Goal: Task Accomplishment & Management: Manage account settings

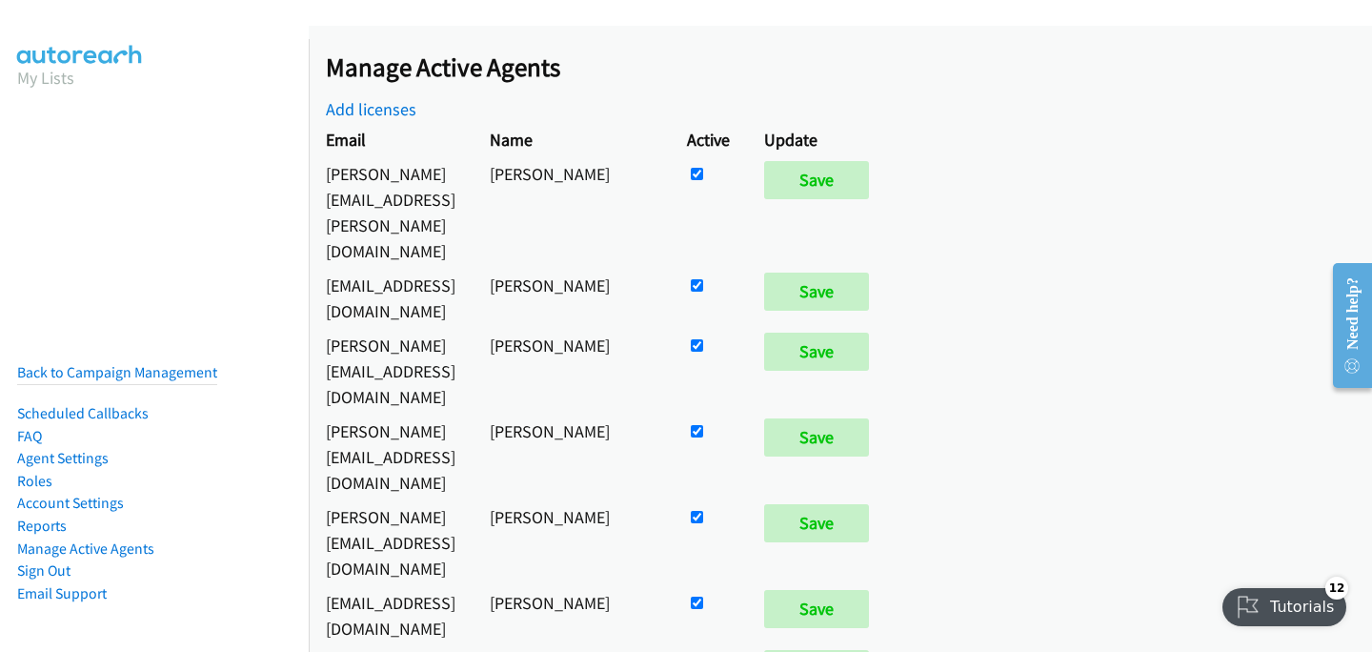
scroll to position [1008, 0]
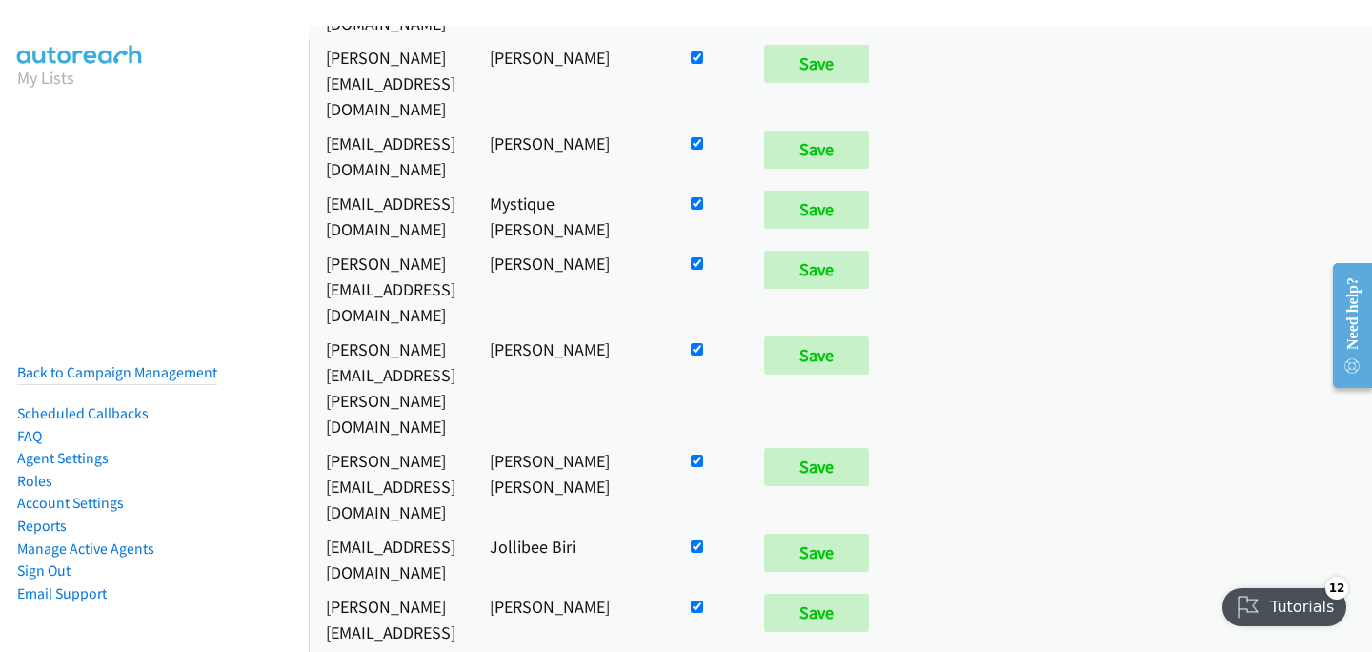
checkbox input "false"
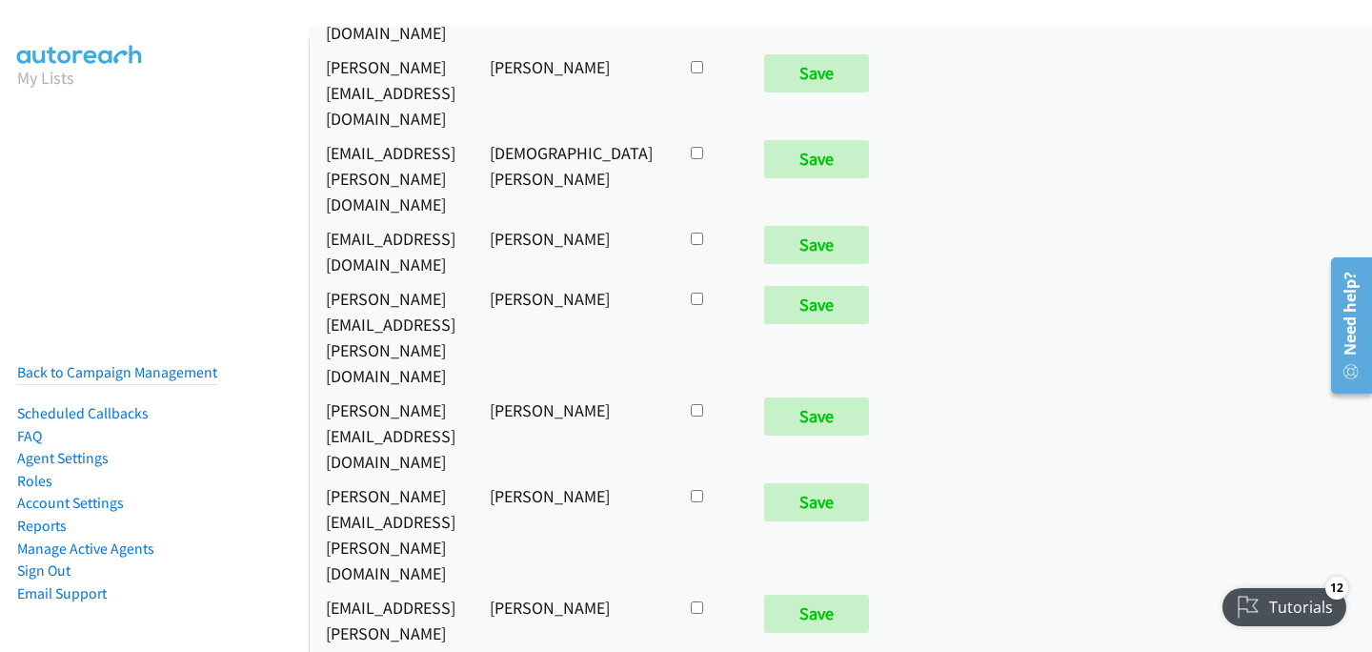
checkbox input "true"
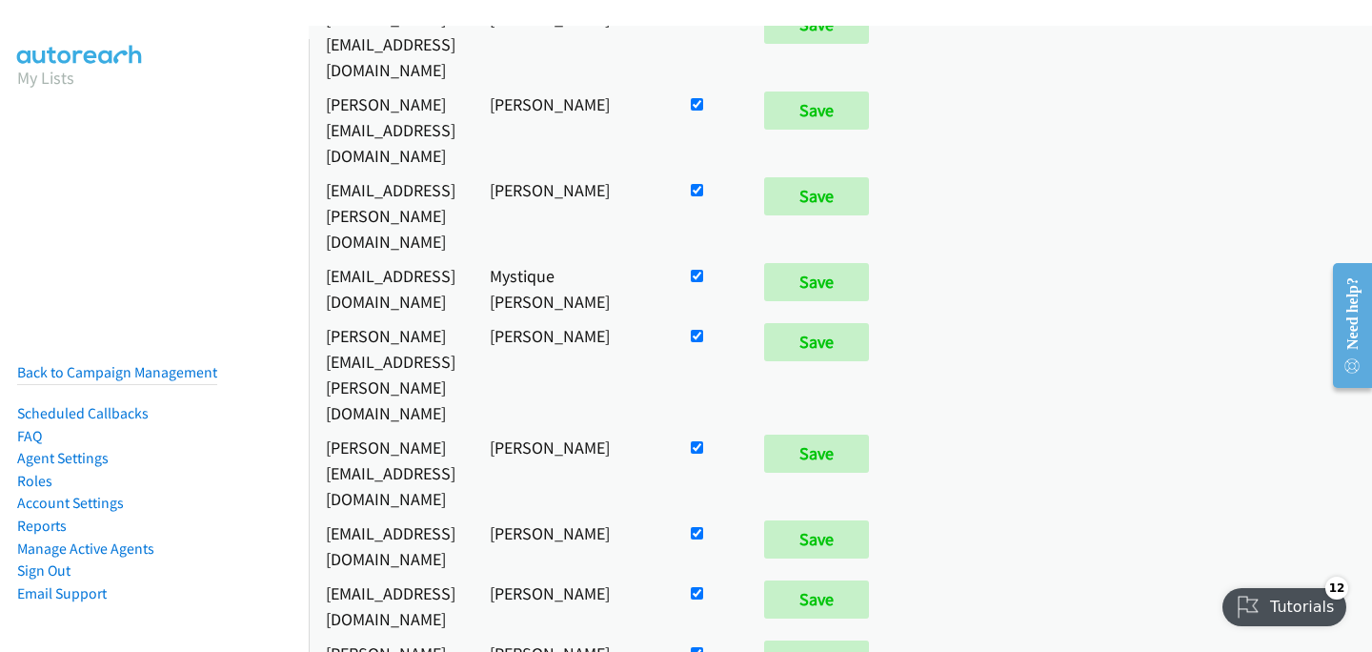
scroll to position [92, 0]
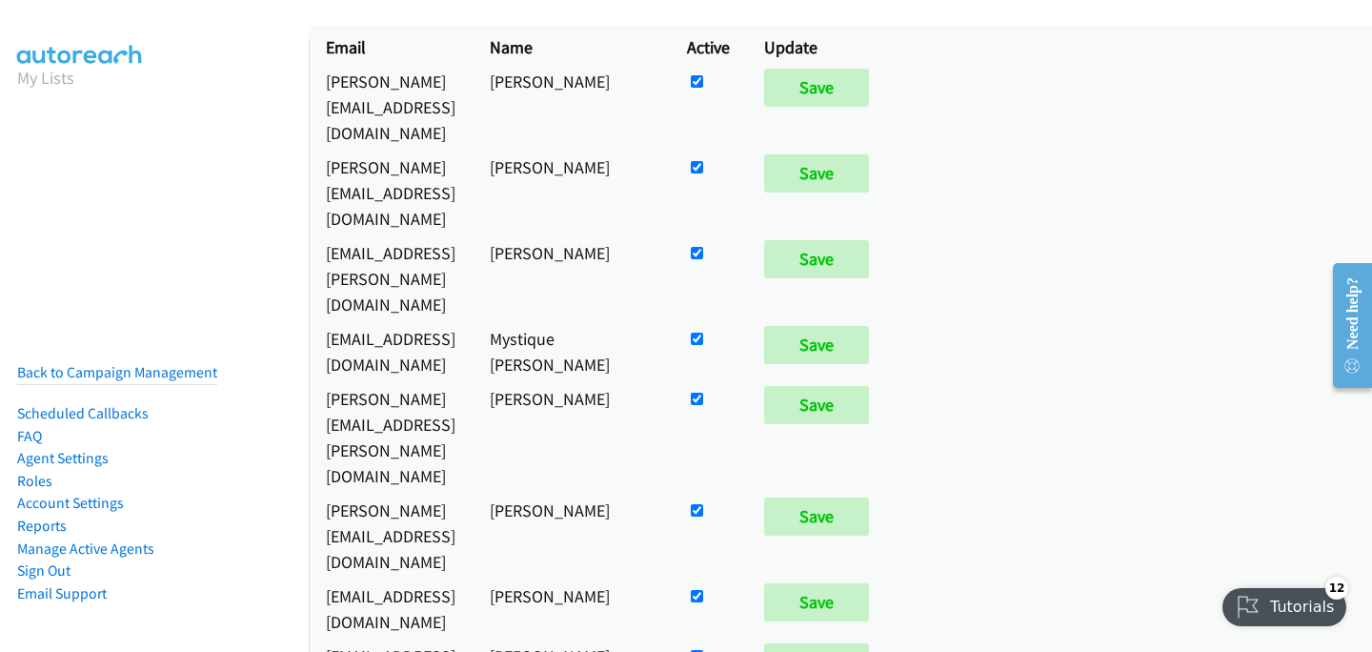
click at [703, 247] on input "checkbox" at bounding box center [697, 253] width 12 height 12
checkbox input "false"
click at [869, 240] on input "Save" at bounding box center [816, 259] width 105 height 38
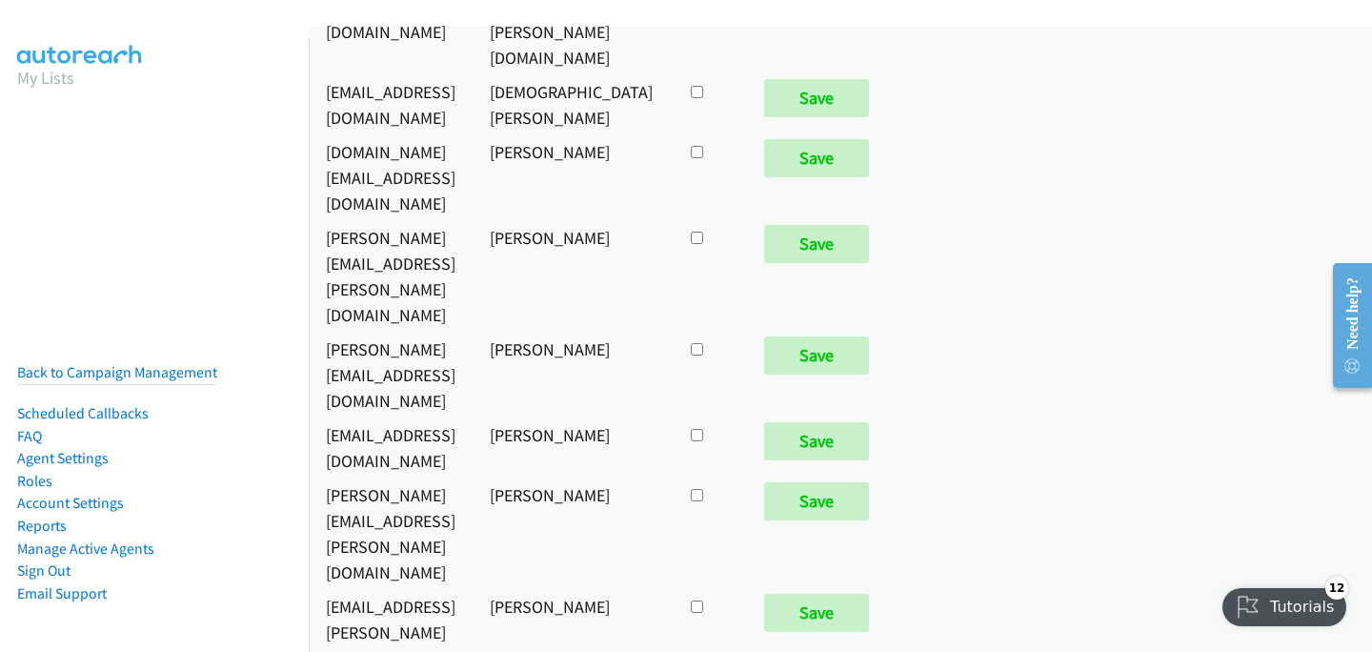
scroll to position [10042, 0]
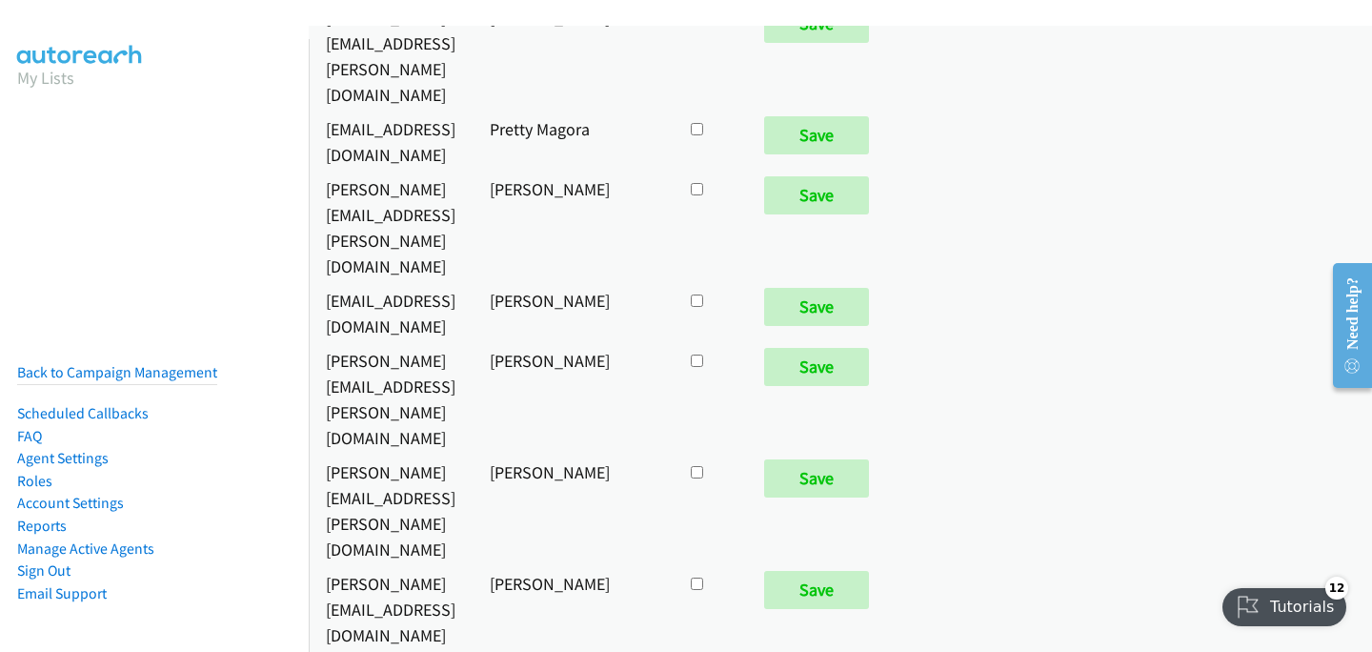
checkbox input "true"
